Goal: Task Accomplishment & Management: Manage account settings

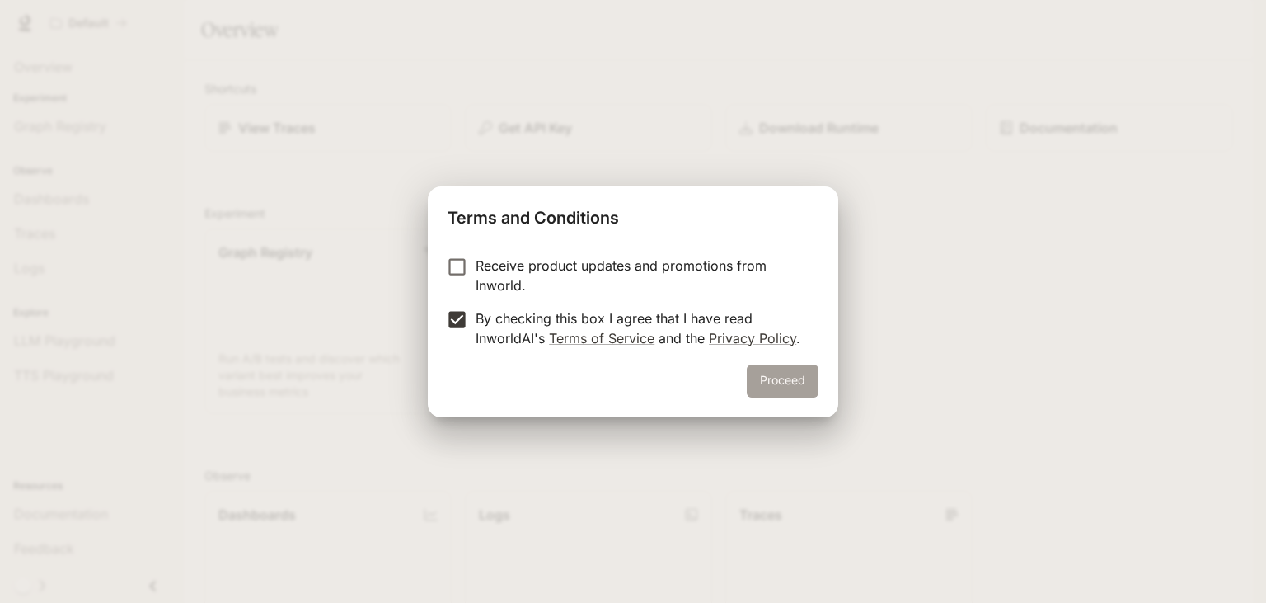
click at [776, 387] on button "Proceed" at bounding box center [783, 380] width 72 height 33
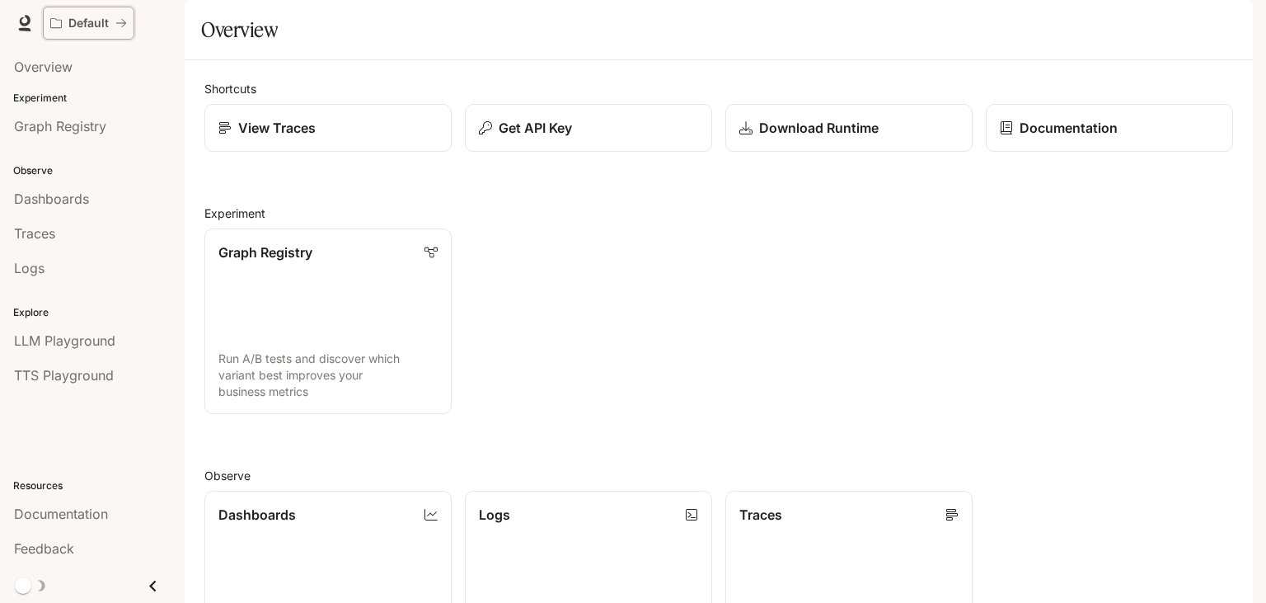
click at [121, 24] on icon "All workspaces" at bounding box center [121, 23] width 12 height 12
click at [43, 61] on span "Overview" at bounding box center [43, 67] width 59 height 20
click at [1222, 21] on img "button" at bounding box center [1229, 23] width 23 height 23
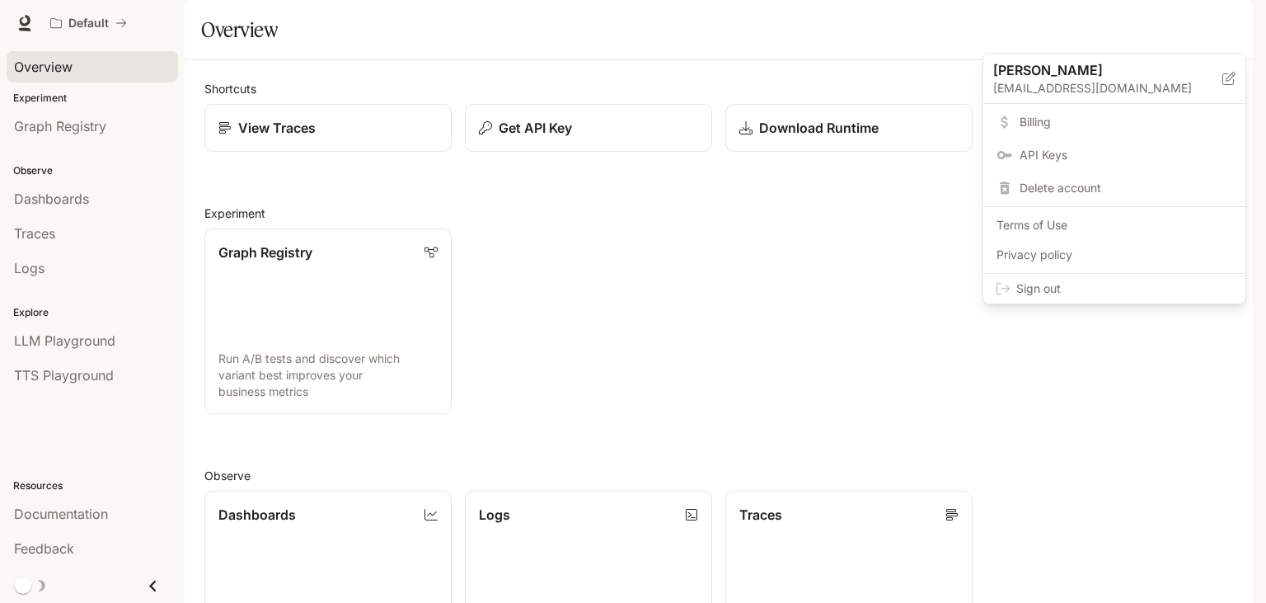
click at [1083, 182] on span "Delete account" at bounding box center [1126, 188] width 213 height 16
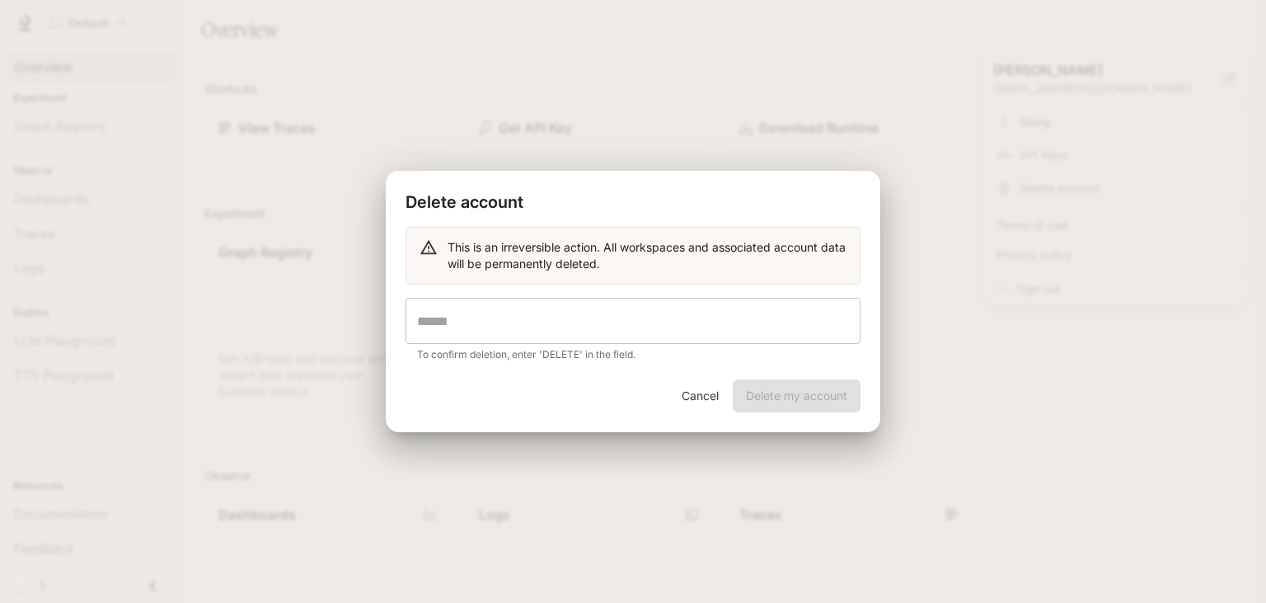
click at [624, 325] on input "text" at bounding box center [633, 321] width 455 height 46
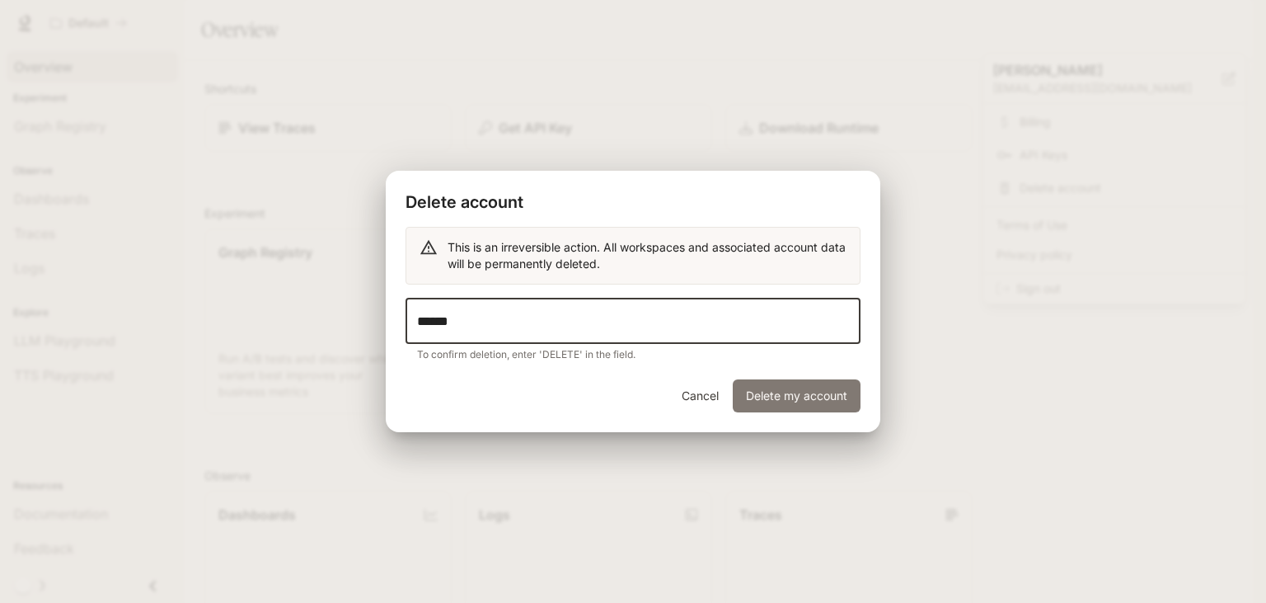
type input "******"
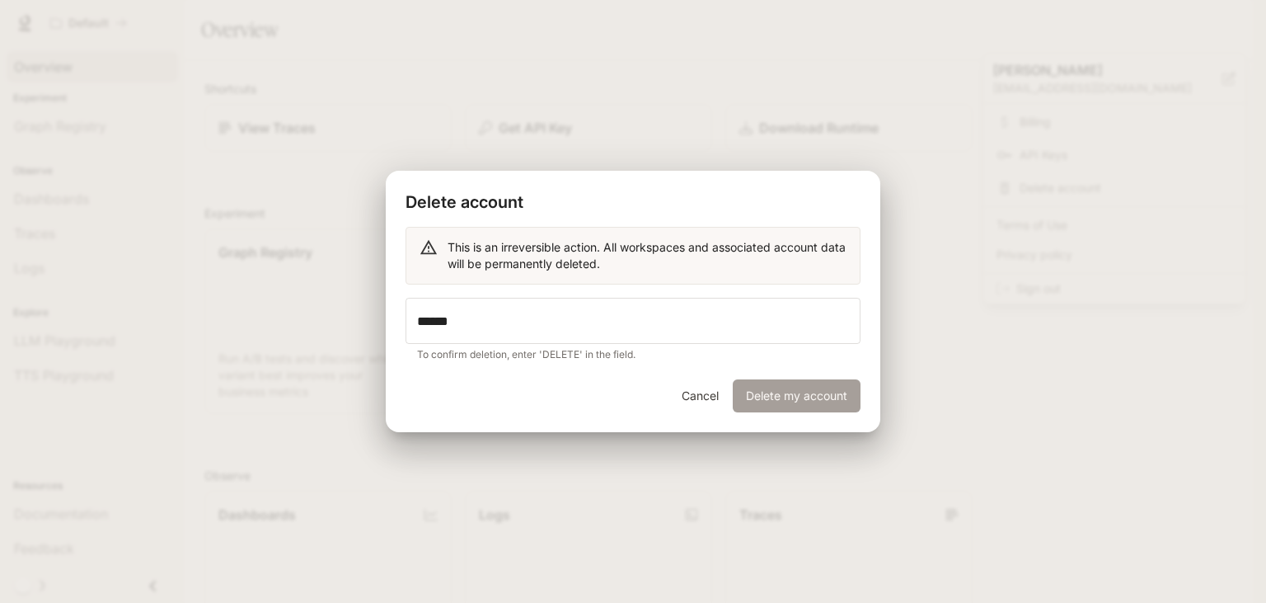
click at [852, 407] on button "Delete my account" at bounding box center [797, 395] width 128 height 33
